Goal: Find specific page/section: Find specific page/section

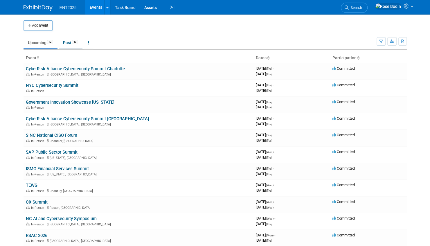
click at [67, 42] on link "Past 43" at bounding box center [71, 42] width 24 height 11
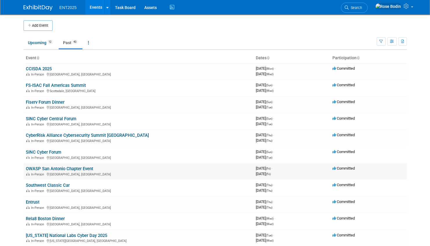
click at [60, 167] on link "OWASP San Antonio Chapter Event" at bounding box center [59, 168] width 67 height 5
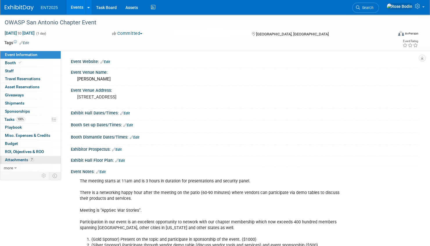
click at [39, 158] on link "7 Attachments 7" at bounding box center [30, 160] width 60 height 8
